Goal: Task Accomplishment & Management: Use online tool/utility

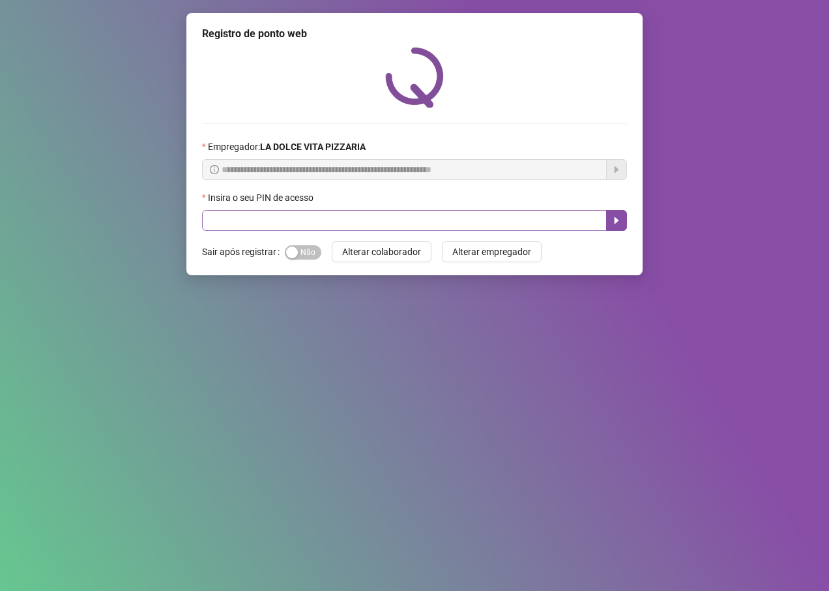
drag, startPoint x: 298, startPoint y: 254, endPoint x: 312, endPoint y: 223, distance: 34.4
click at [301, 252] on span "Sim Não" at bounding box center [303, 252] width 37 height 14
click at [312, 222] on input "text" at bounding box center [404, 220] width 405 height 21
type input "****"
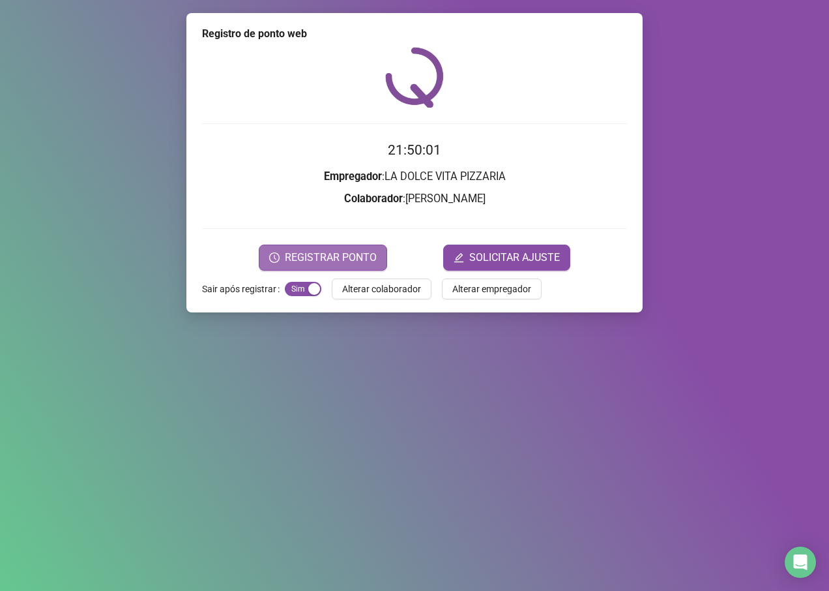
click at [365, 259] on span "REGISTRAR PONTO" at bounding box center [331, 258] width 92 height 16
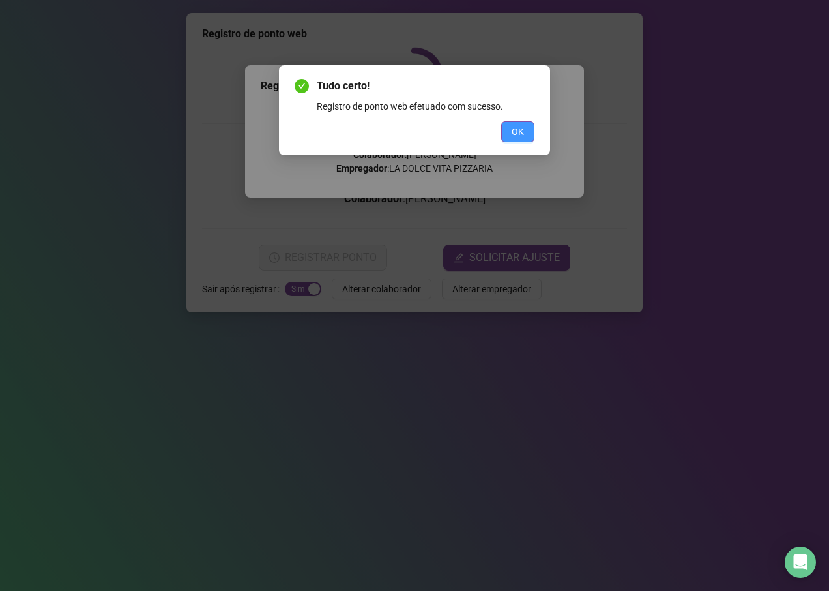
click at [503, 121] on button "OK" at bounding box center [517, 131] width 33 height 21
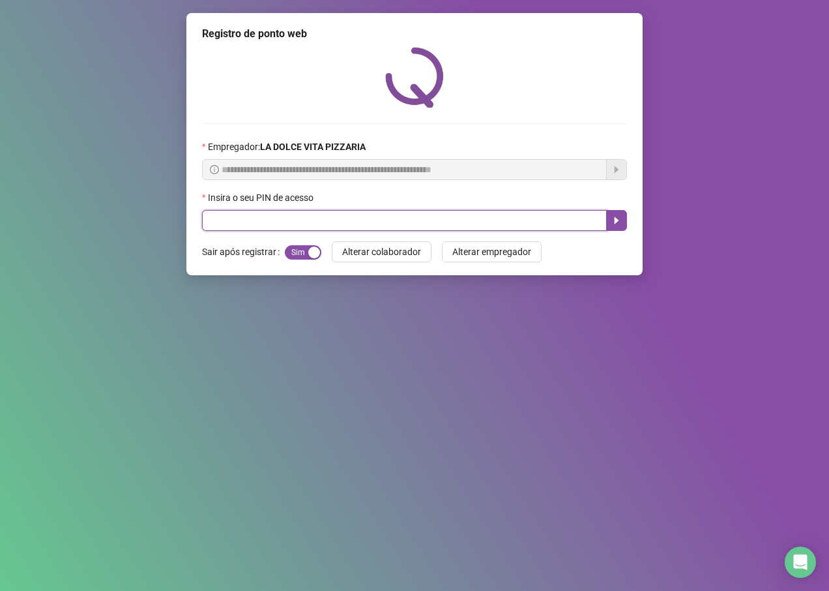
click at [437, 224] on input "text" at bounding box center [404, 220] width 405 height 21
type input "*"
type input "****"
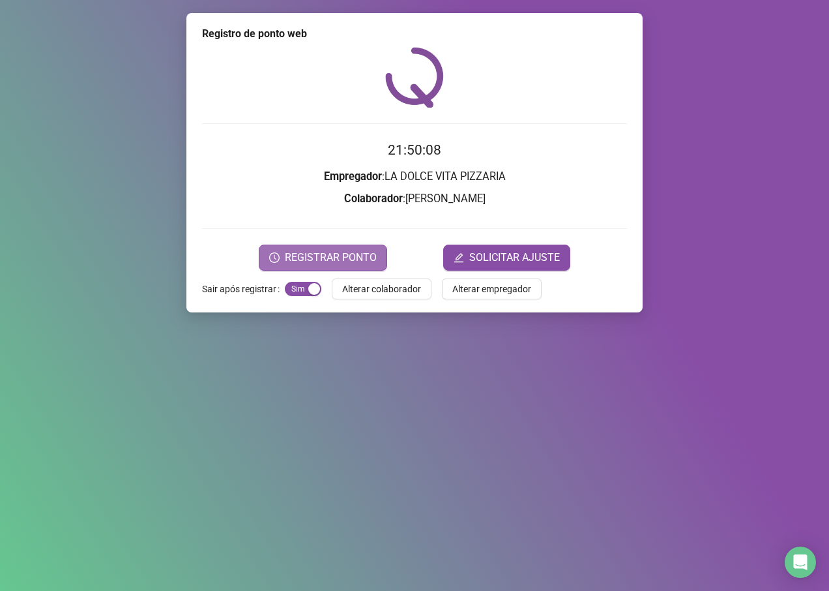
click at [342, 259] on span "REGISTRAR PONTO" at bounding box center [331, 258] width 92 height 16
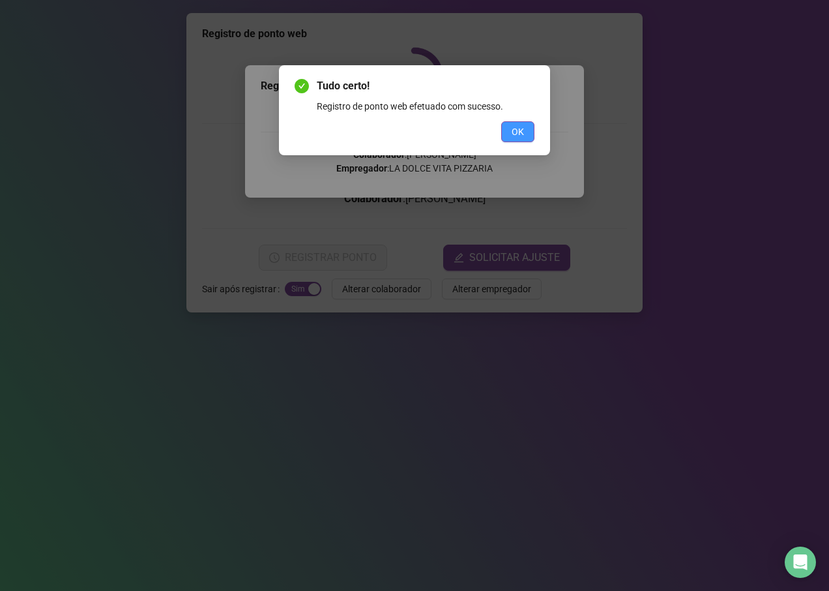
click at [529, 139] on button "OK" at bounding box center [517, 131] width 33 height 21
